Goal: Task Accomplishment & Management: Complete application form

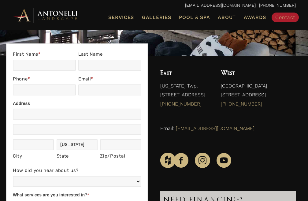
scroll to position [99, 0]
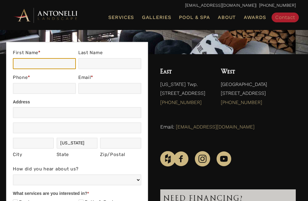
click at [49, 64] on input "First Name *" at bounding box center [44, 63] width 63 height 11
type input "Haina"
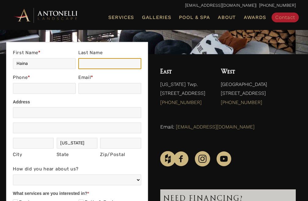
type input "Brown"
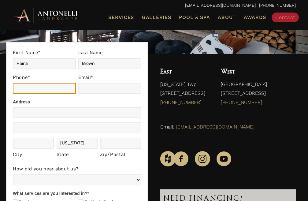
type input "2356895054"
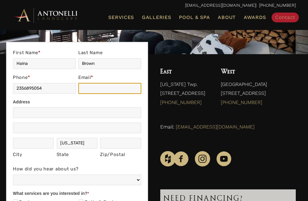
type input "[EMAIL_ADDRESS][DOMAIN_NAME]"
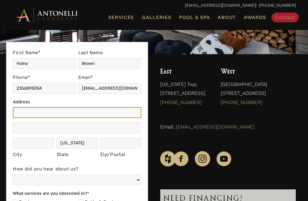
type input "[GEOGRAPHIC_DATA]"
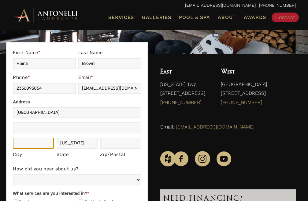
type input "[US_STATE]"
type input "11111"
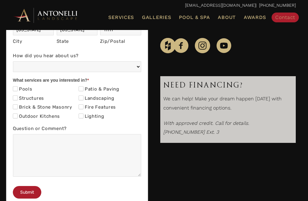
scroll to position [213, 0]
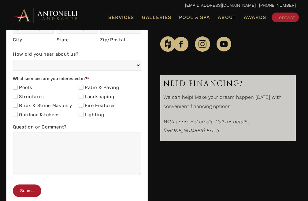
click at [27, 114] on label "Outdoor Kitchens" at bounding box center [36, 115] width 47 height 6
click at [18, 114] on input "Outdoor Kitchens" at bounding box center [15, 114] width 5 height 5
checkbox input "true"
drag, startPoint x: 27, startPoint y: 104, endPoint x: 31, endPoint y: 96, distance: 9.0
click at [27, 104] on label "Brick & Stone Masonry" at bounding box center [42, 106] width 59 height 6
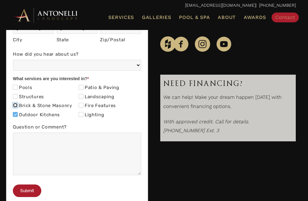
click at [18, 104] on input "Brick & Stone Masonry" at bounding box center [15, 105] width 5 height 5
checkbox input "true"
click at [31, 94] on label "Structures" at bounding box center [28, 97] width 31 height 6
click at [18, 94] on input "Structures" at bounding box center [15, 96] width 5 height 5
checkbox input "true"
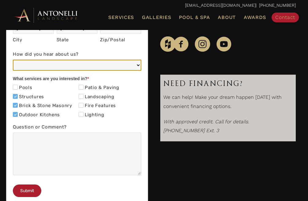
click at [43, 68] on select "Web/Google Search Social Media (e.g. Facebook, Instagram, LinkedIn) Referral (F…" at bounding box center [77, 65] width 129 height 11
select select "Other"
click at [13, 60] on select "Web/Google Search Social Media (e.g. Facebook, Instagram, LinkedIn) Referral (F…" at bounding box center [77, 65] width 129 height 11
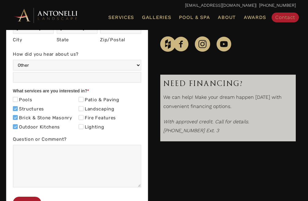
click at [32, 144] on label "Question or Comment?" at bounding box center [77, 139] width 129 height 9
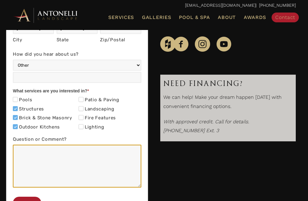
click at [32, 145] on textarea "Question or Comment?" at bounding box center [77, 166] width 129 height 43
paste textarea "Re: SEO Report Hello Good Morning, I was checking your website and see you have…"
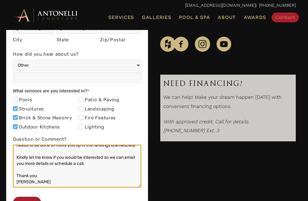
scroll to position [289, 0]
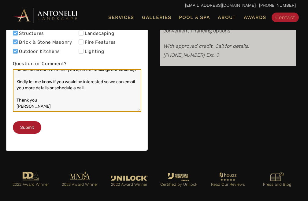
type textarea "Re: SEO Report Hello Good Morning, I was checking your website and see you have…"
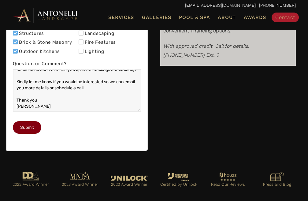
click at [29, 134] on button "Submit" at bounding box center [27, 127] width 28 height 13
